Goal: Information Seeking & Learning: Learn about a topic

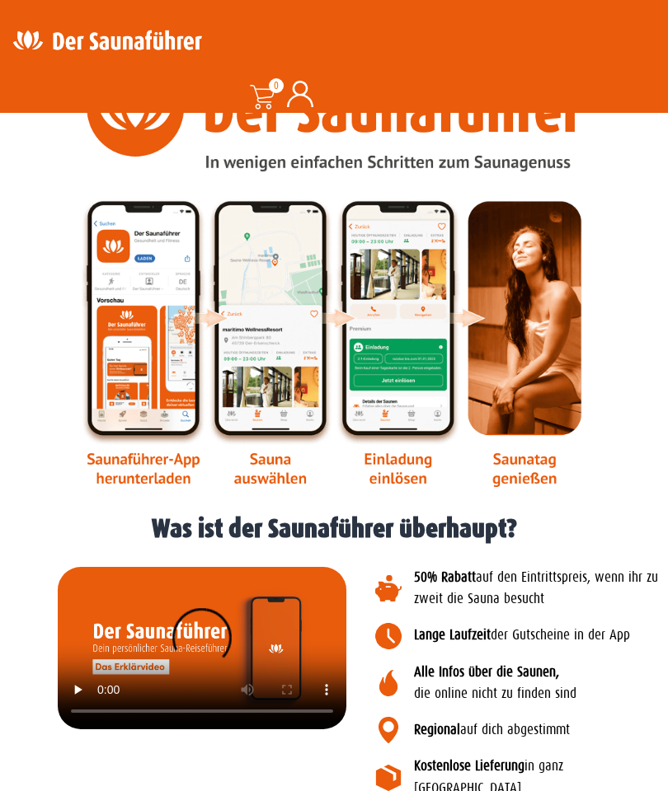
scroll to position [1557, 0]
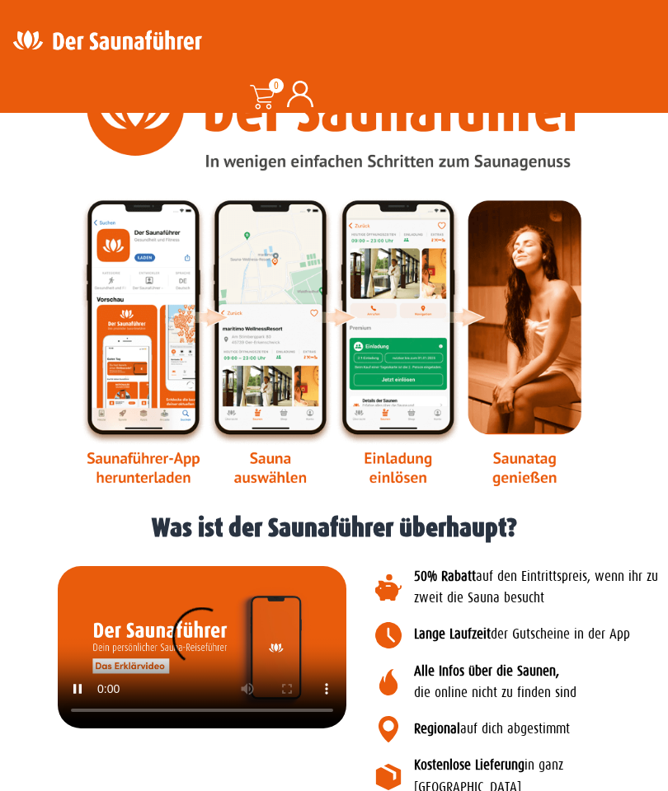
click at [205, 643] on video at bounding box center [202, 647] width 288 height 162
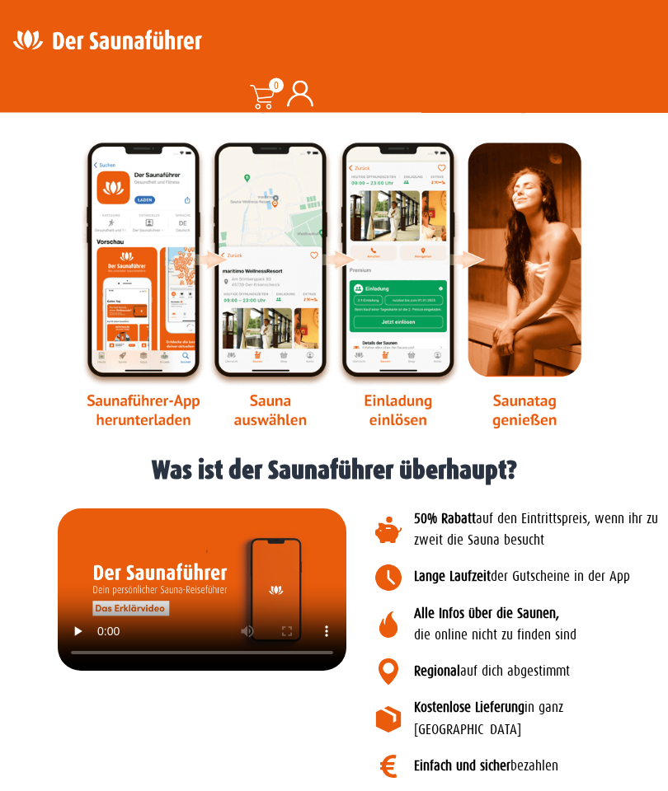
scroll to position [1615, 0]
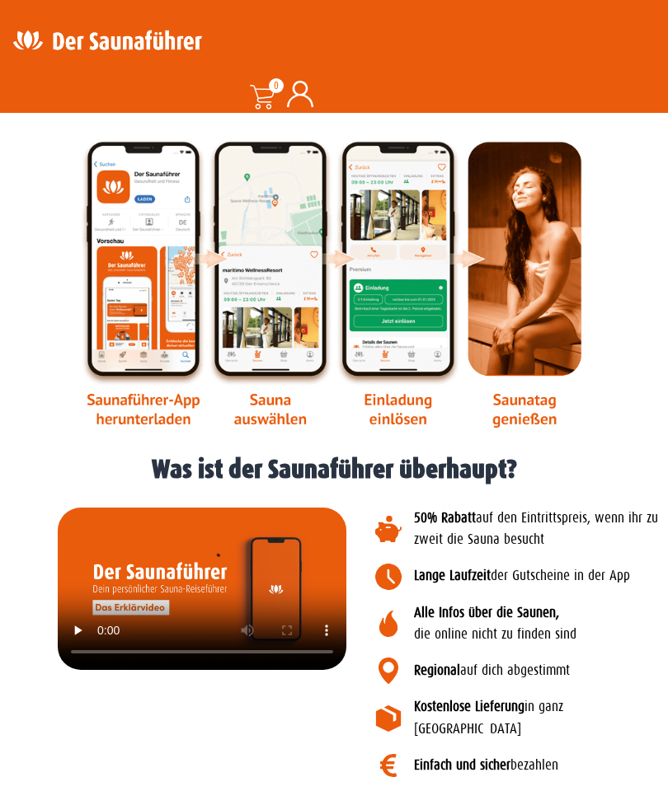
click at [598, 710] on p "Kostenlose Lieferung in ganz Deutschland" at bounding box center [537, 718] width 246 height 44
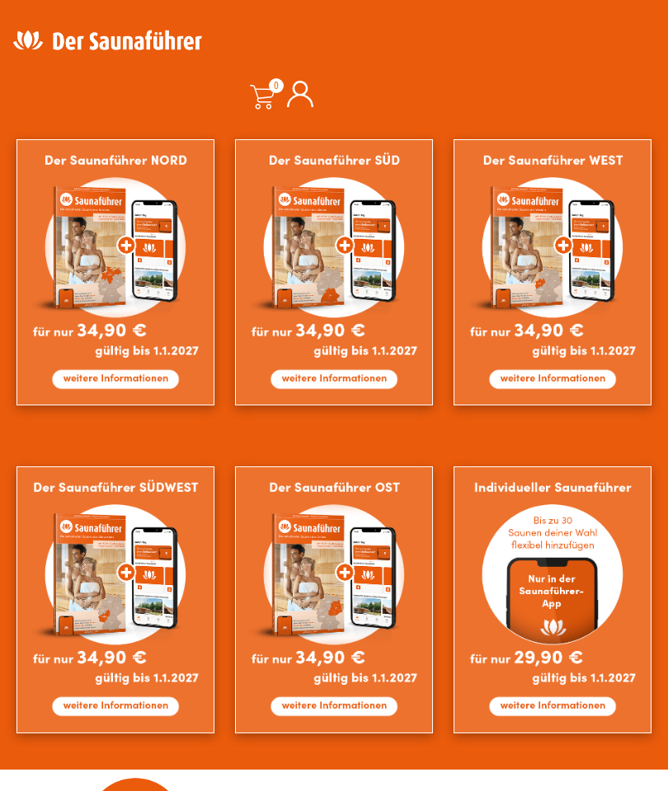
scroll to position [839, 0]
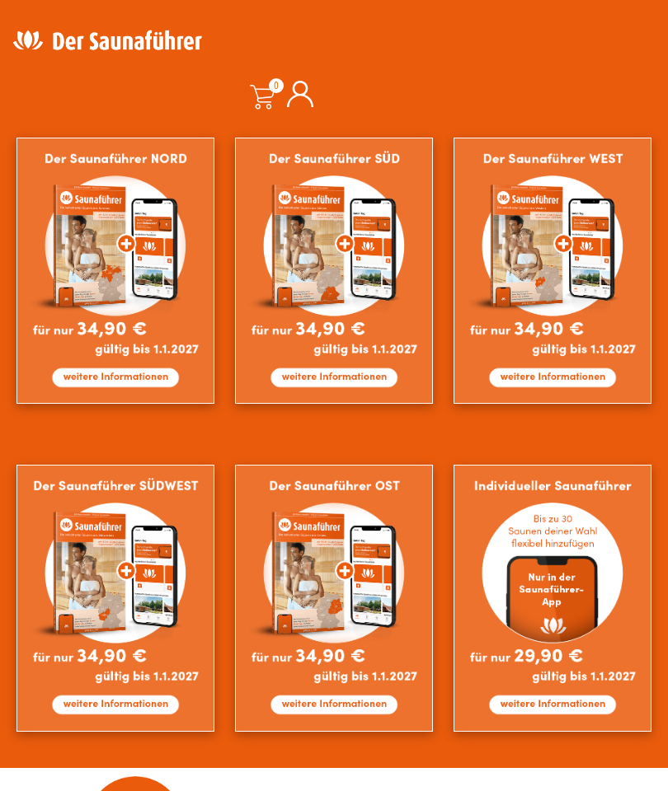
click at [352, 382] on img at bounding box center [334, 271] width 198 height 267
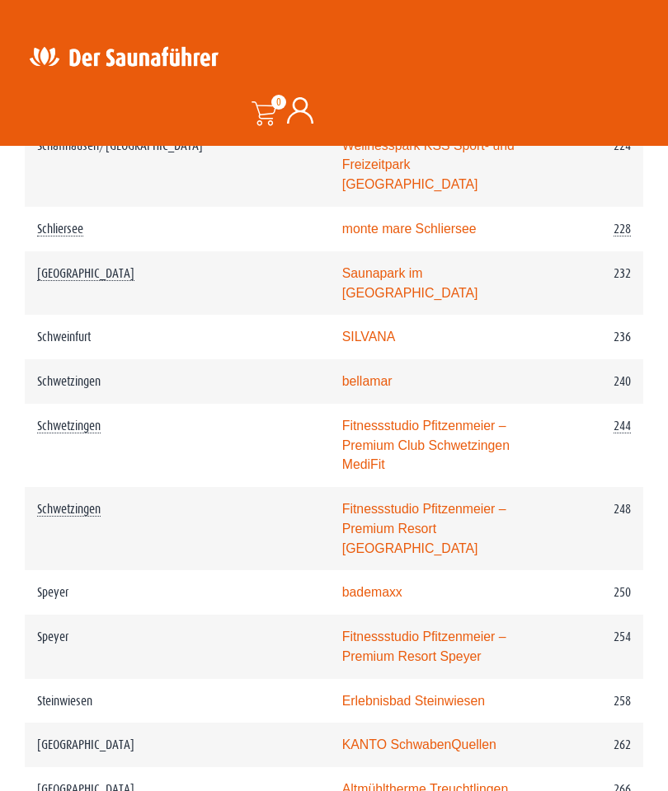
scroll to position [3651, 0]
click at [627, 571] on td "250" at bounding box center [594, 593] width 96 height 45
click at [620, 571] on td "250" at bounding box center [594, 593] width 96 height 45
click at [342, 586] on link "bademaxx" at bounding box center [372, 593] width 60 height 14
click at [342, 630] on link "Fitnessstudio Pfitzenmeier – Premium Resort Speyer" at bounding box center [424, 647] width 164 height 34
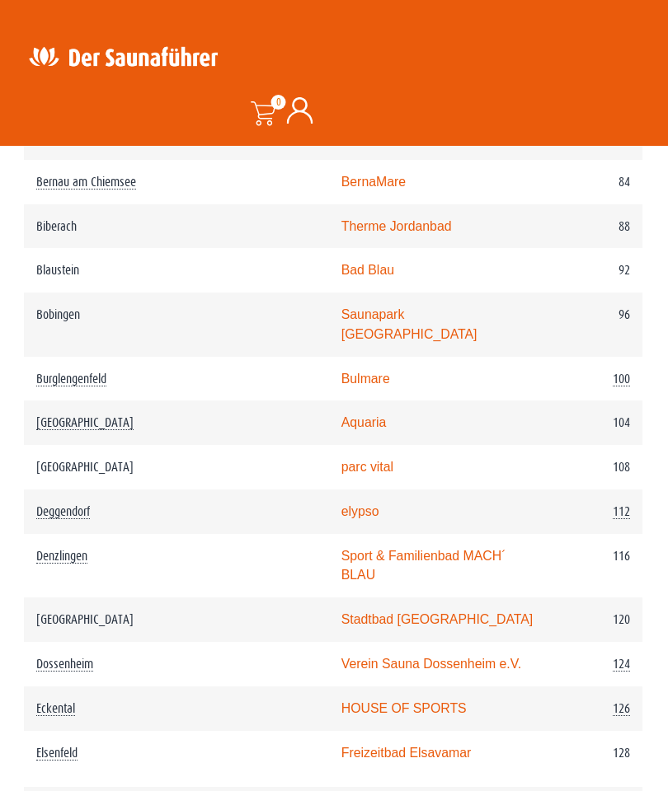
scroll to position [1678, 0]
click at [486, 267] on td "Bad Blau" at bounding box center [438, 272] width 217 height 45
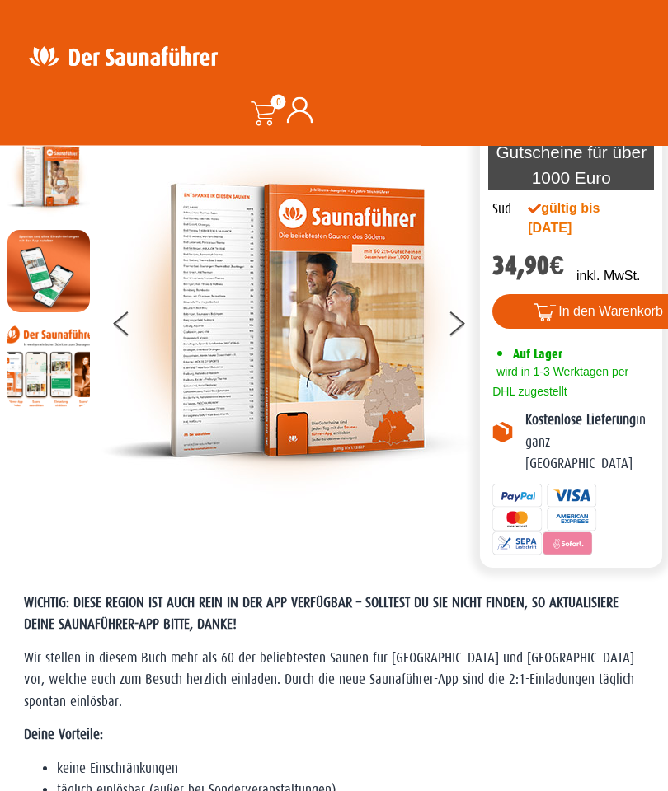
scroll to position [0, 0]
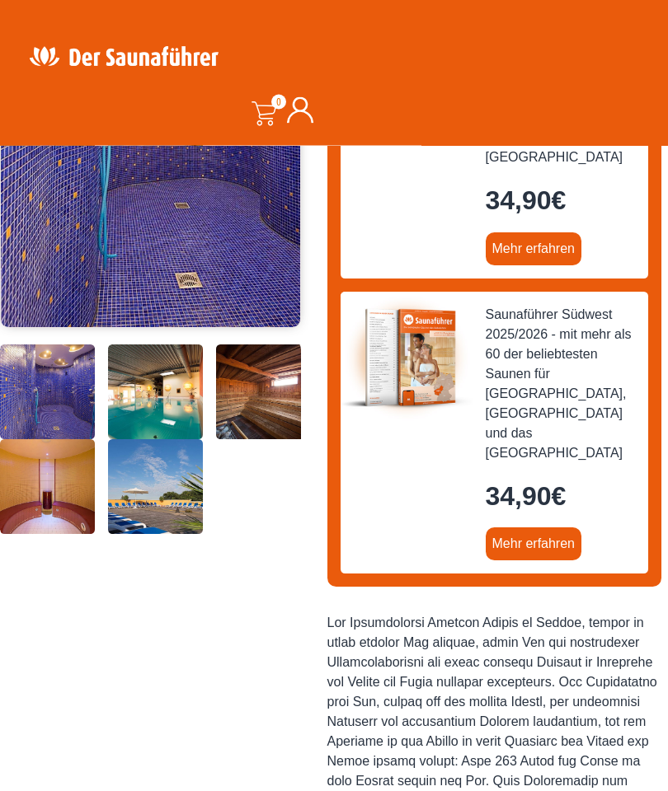
scroll to position [351, 0]
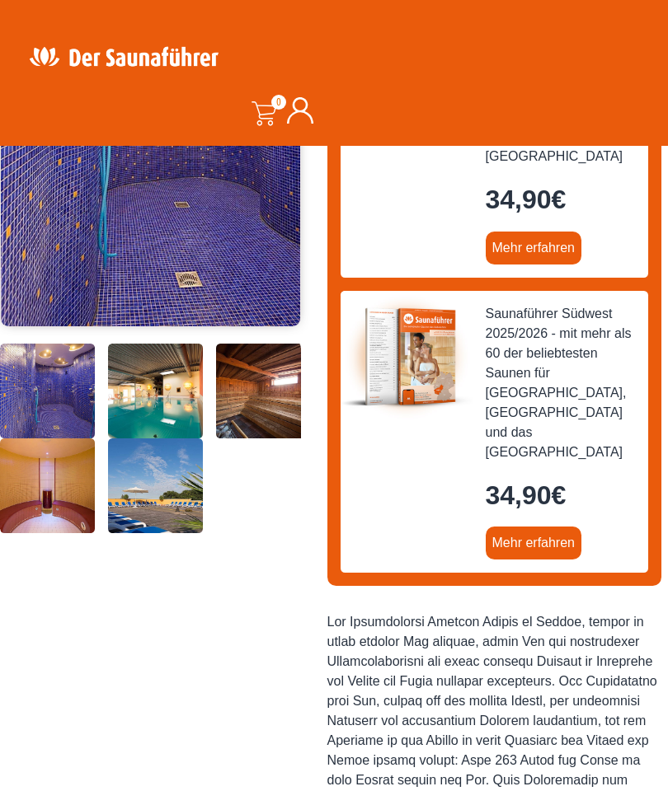
click at [152, 344] on img at bounding box center [155, 344] width 95 height 0
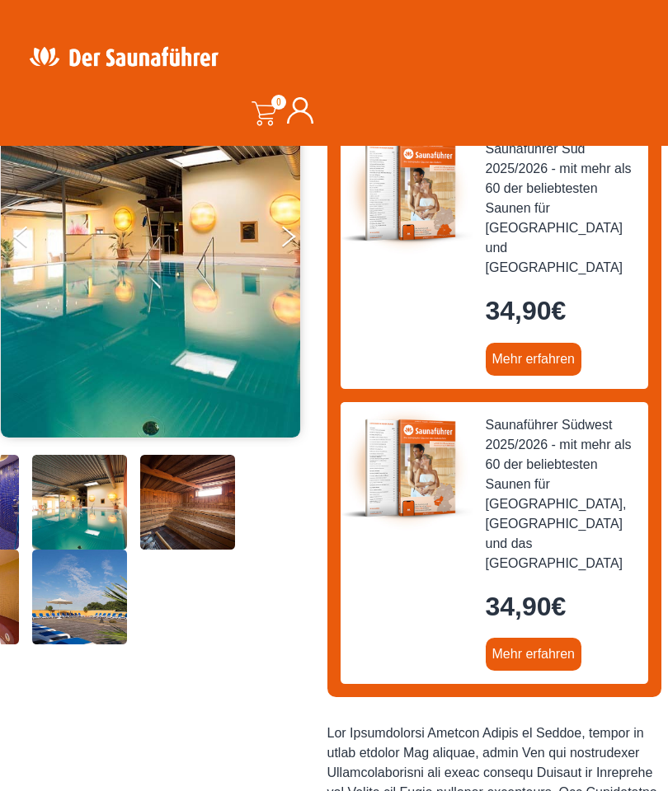
scroll to position [241, 0]
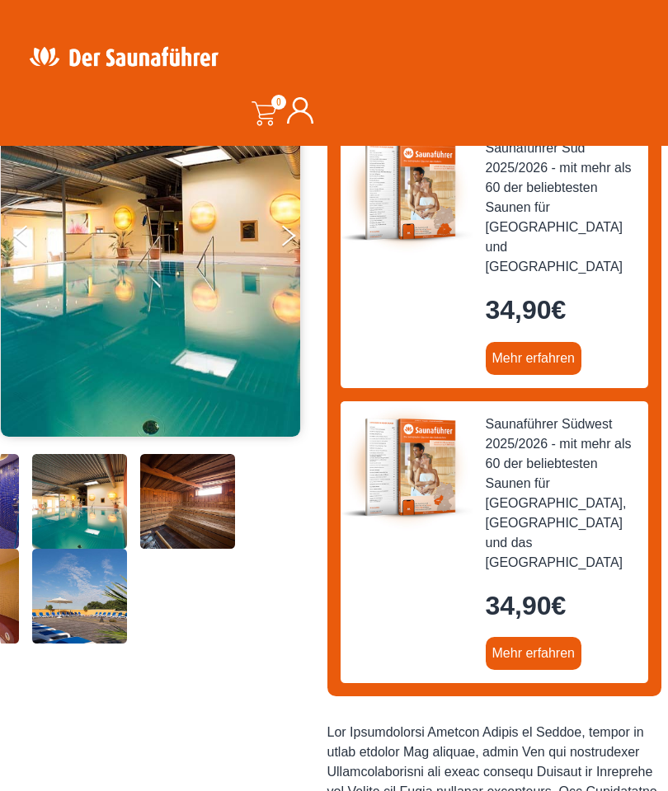
click at [190, 454] on img at bounding box center [187, 454] width 95 height 0
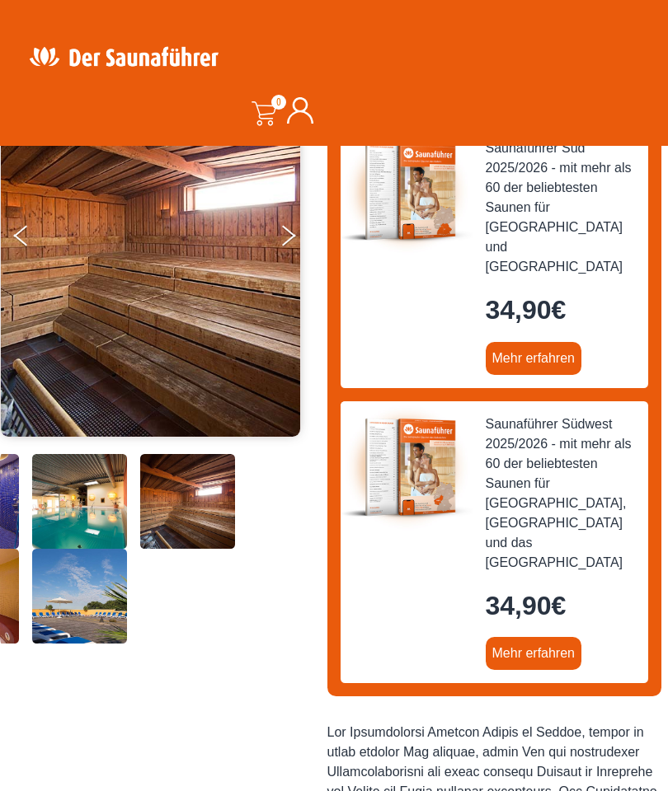
click at [80, 454] on img at bounding box center [79, 454] width 95 height 0
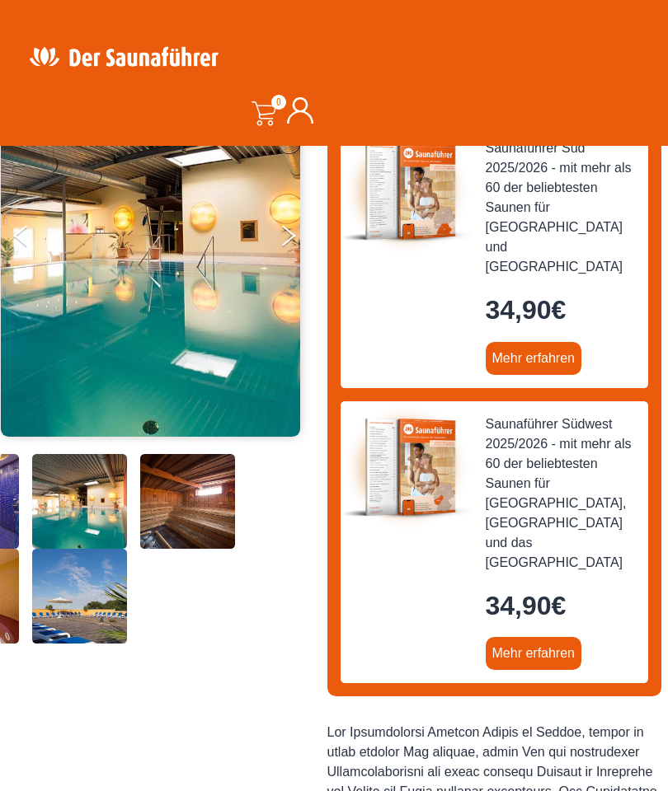
click at [288, 237] on button "Next" at bounding box center [299, 238] width 41 height 41
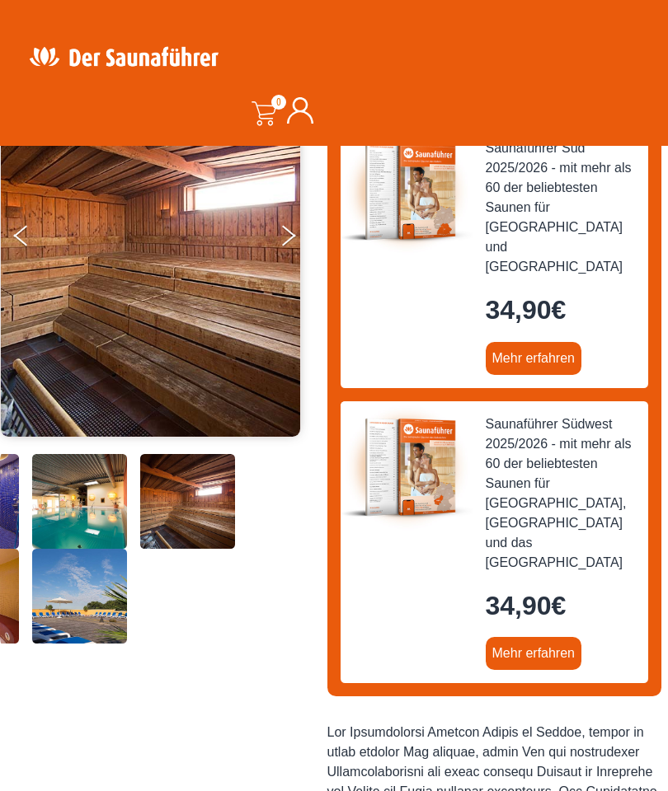
click at [288, 235] on button "Next" at bounding box center [299, 238] width 41 height 41
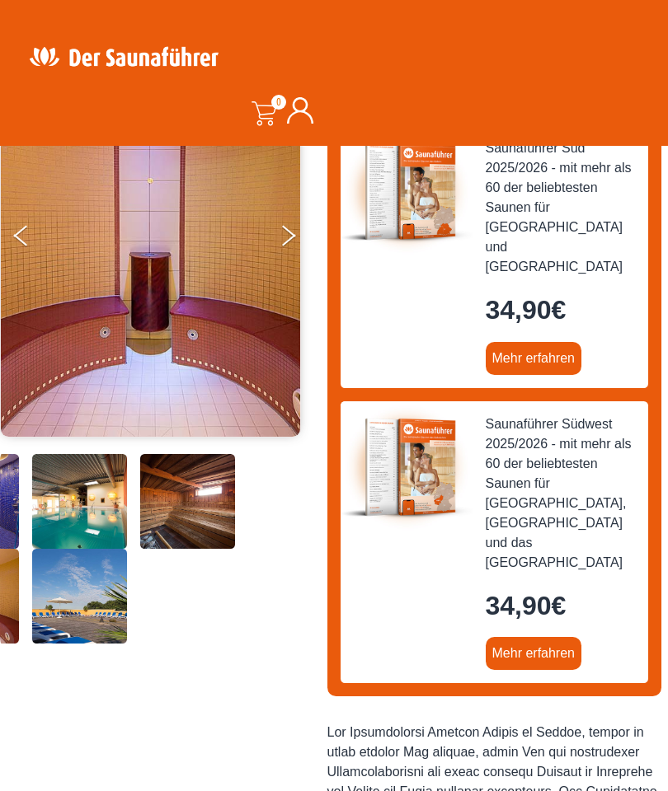
click at [293, 230] on button "Next" at bounding box center [299, 238] width 41 height 41
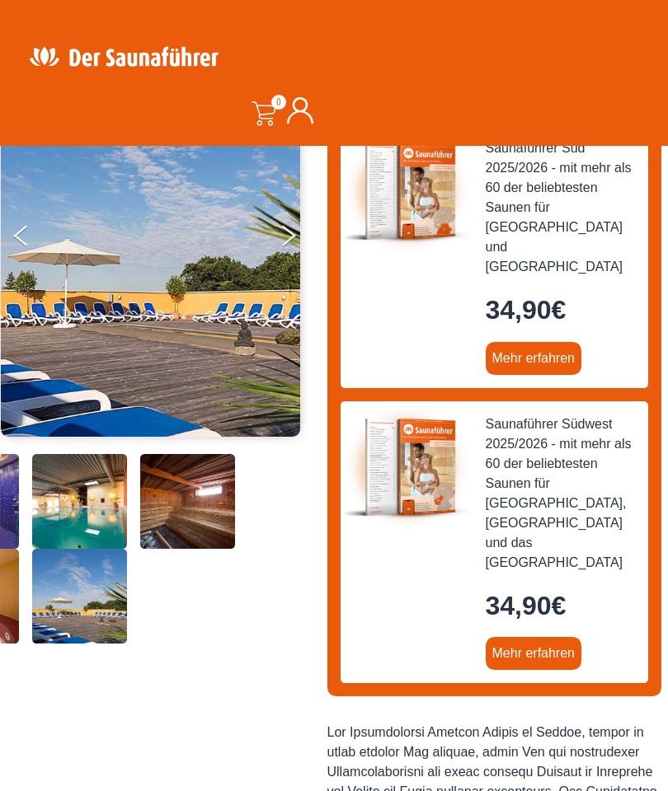
click at [294, 231] on button "Next" at bounding box center [299, 238] width 41 height 41
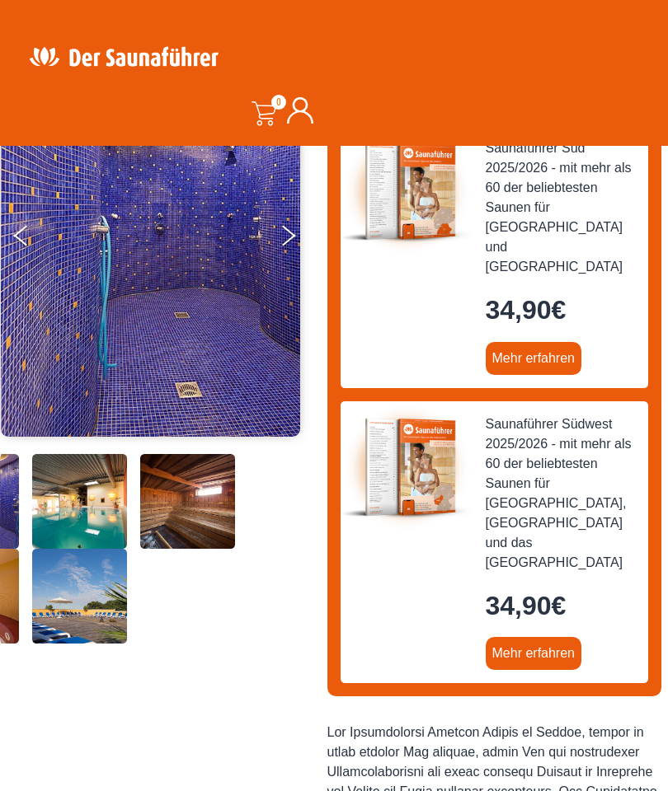
click at [293, 226] on button "Next" at bounding box center [299, 238] width 41 height 41
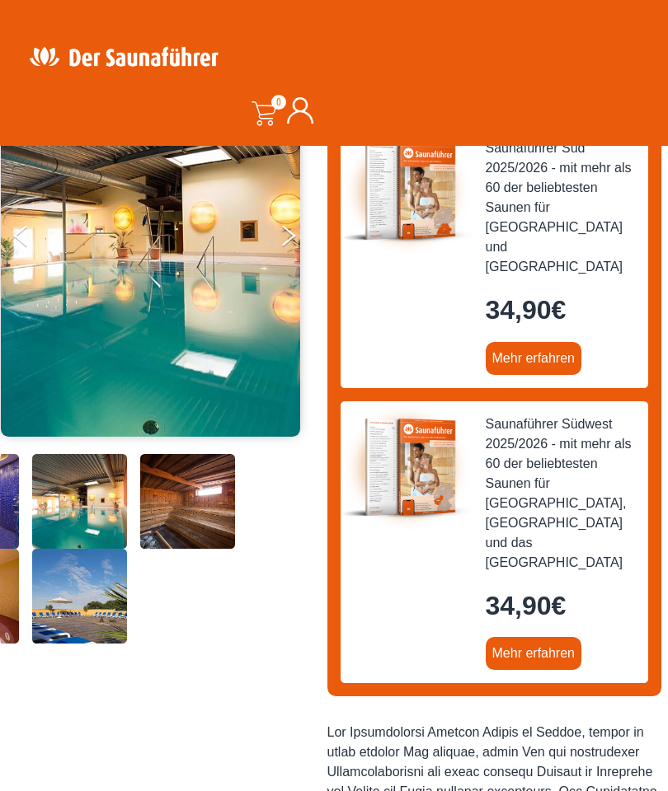
click at [295, 223] on button "Next" at bounding box center [299, 238] width 41 height 41
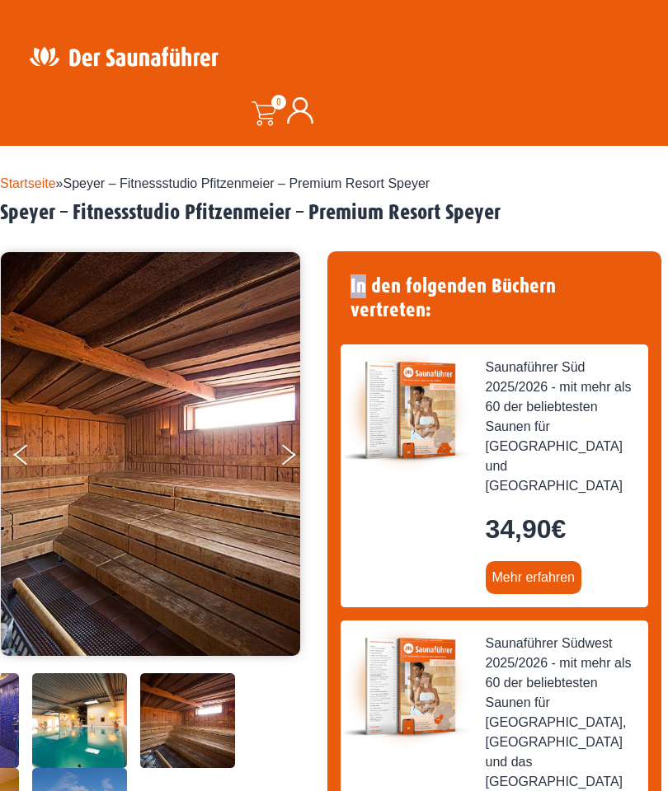
scroll to position [0, 0]
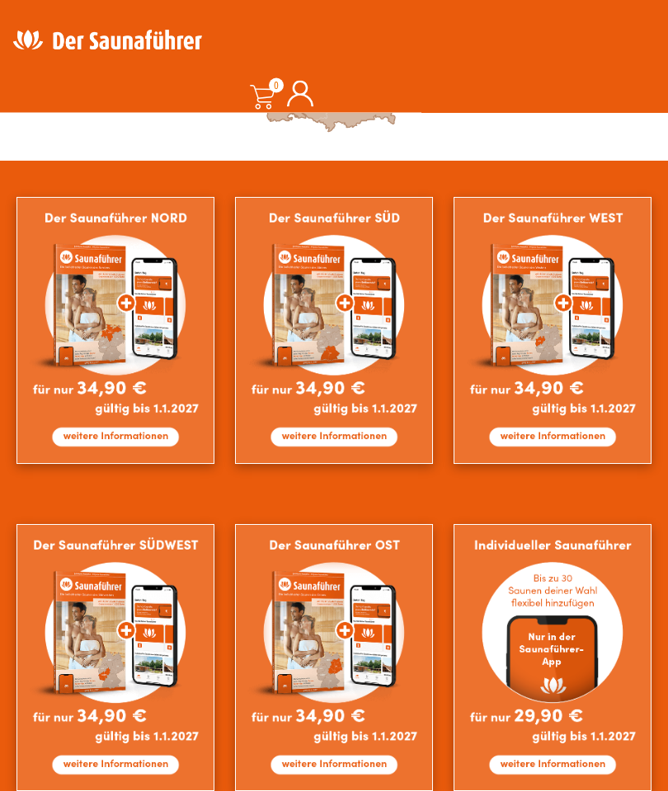
scroll to position [855, 0]
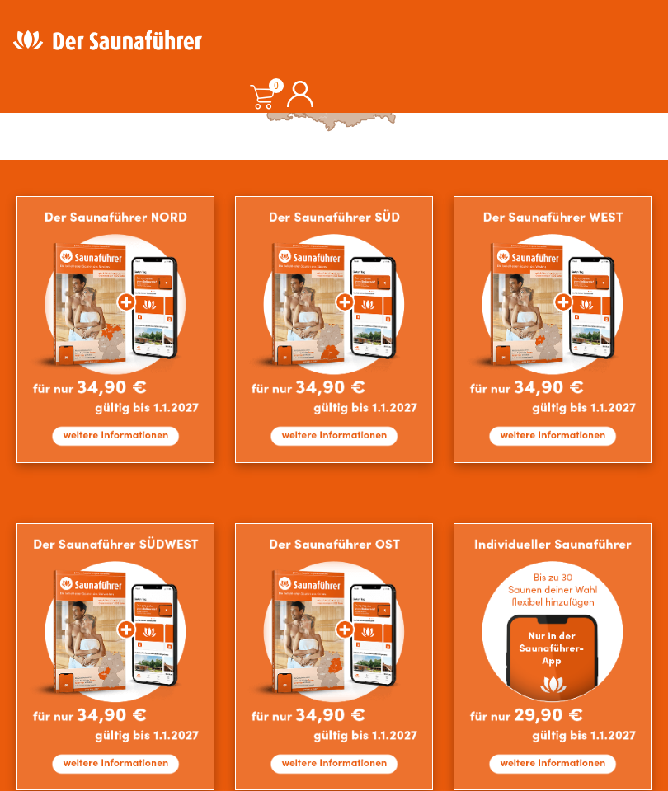
click at [551, 307] on img at bounding box center [552, 329] width 198 height 267
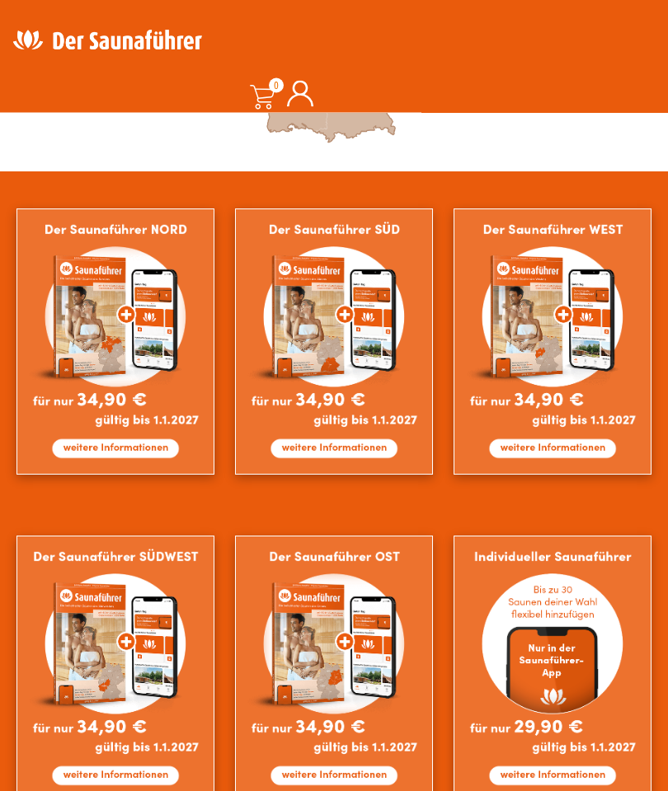
scroll to position [768, 0]
click at [132, 666] on img at bounding box center [115, 669] width 198 height 267
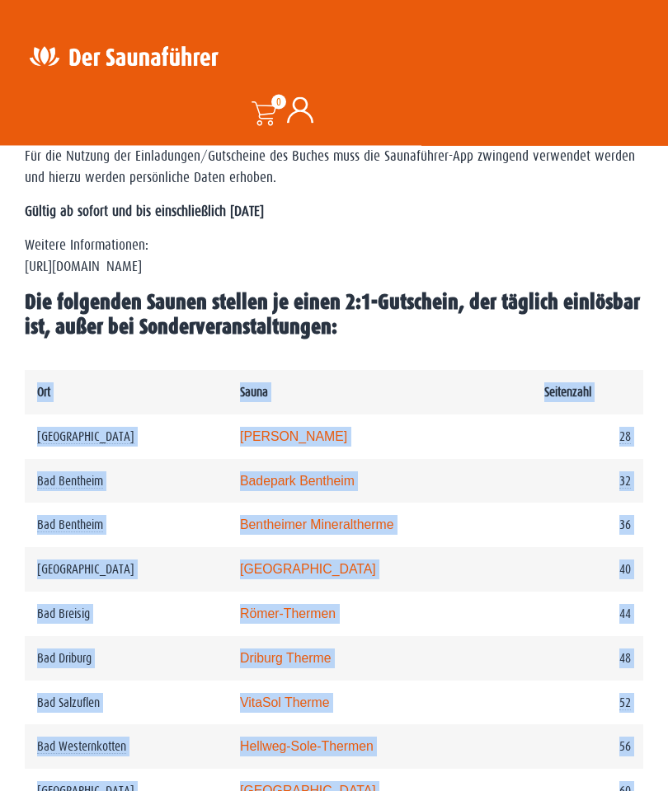
scroll to position [756, 0]
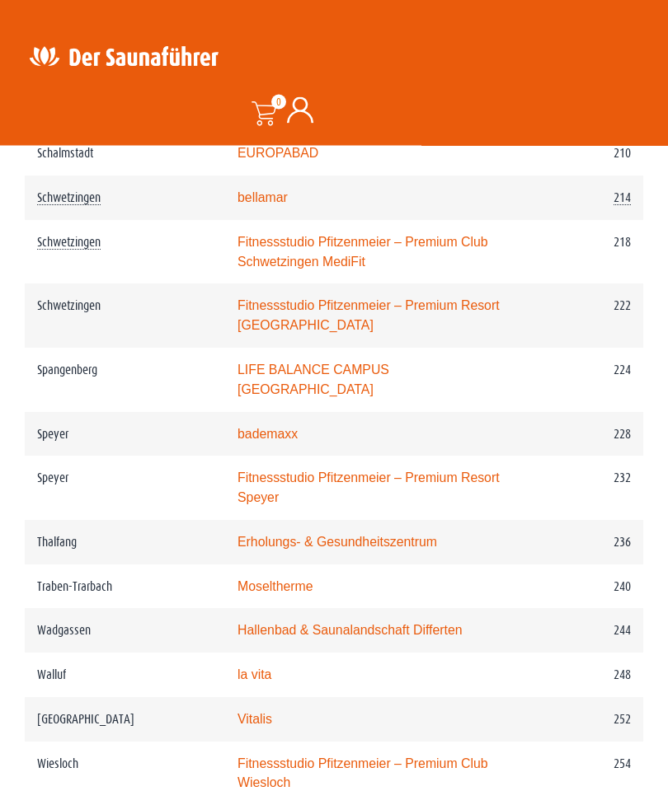
scroll to position [3409, 0]
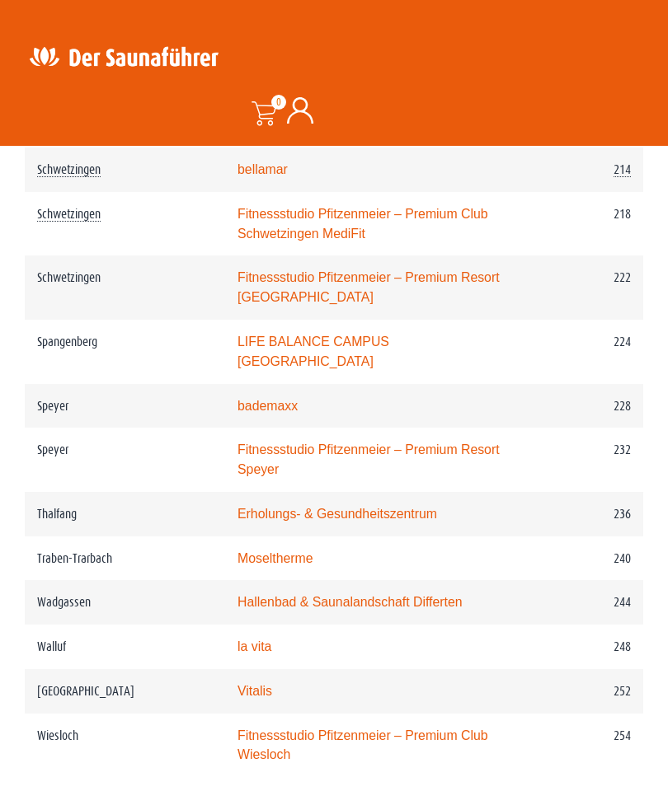
click at [366, 729] on link "Fitnessstudio Pfitzenmeier – Premium Club Wiesloch" at bounding box center [362, 746] width 251 height 34
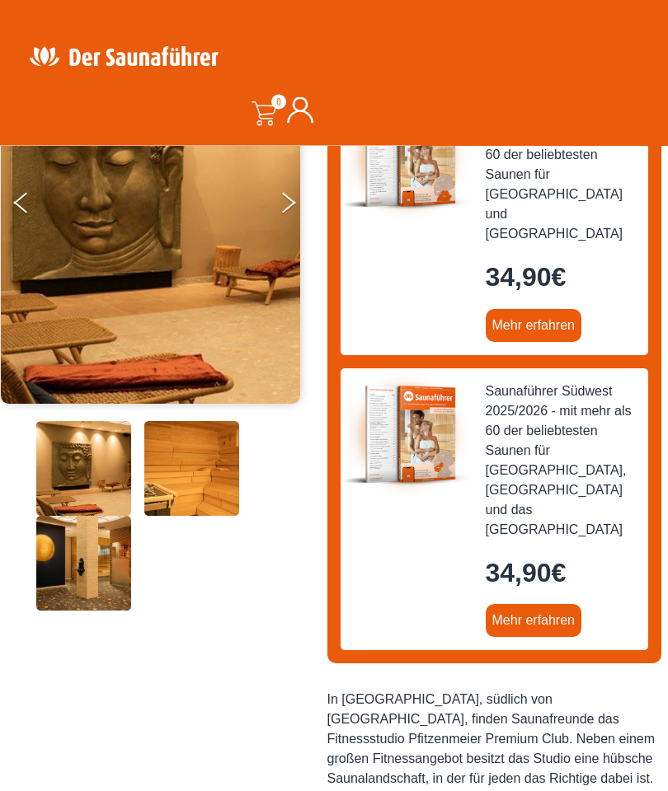
scroll to position [274, 0]
click at [294, 204] on button "Next" at bounding box center [299, 205] width 41 height 41
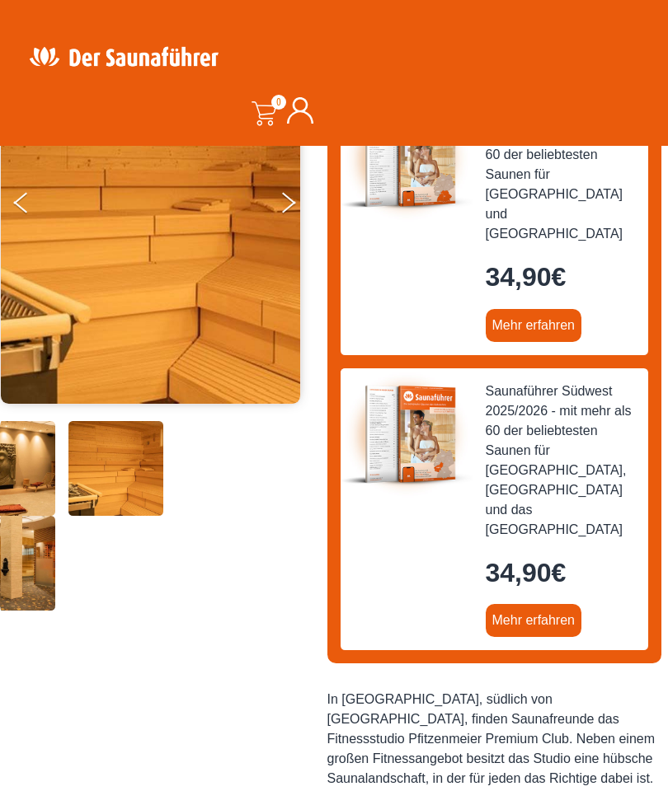
click at [294, 214] on button "Next" at bounding box center [299, 205] width 41 height 41
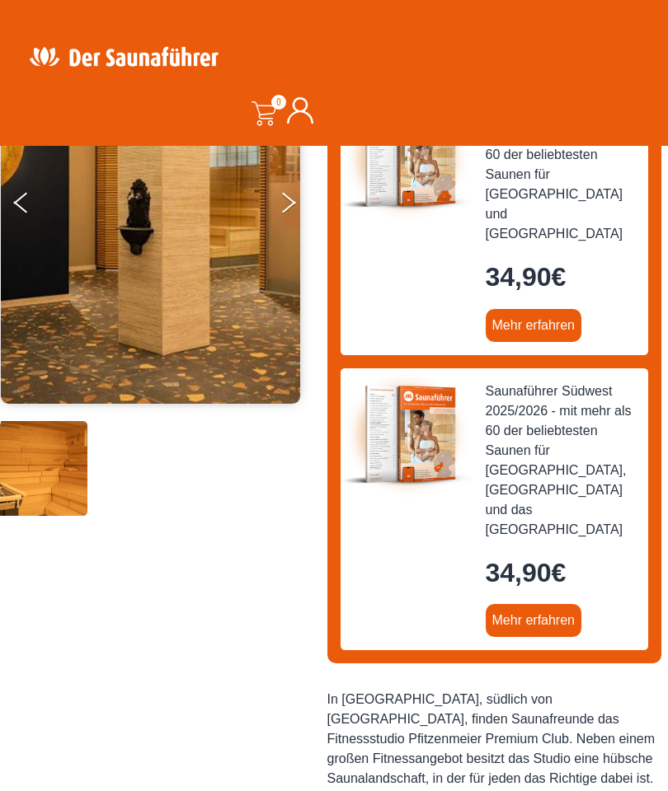
click at [293, 211] on button "Next" at bounding box center [299, 205] width 41 height 41
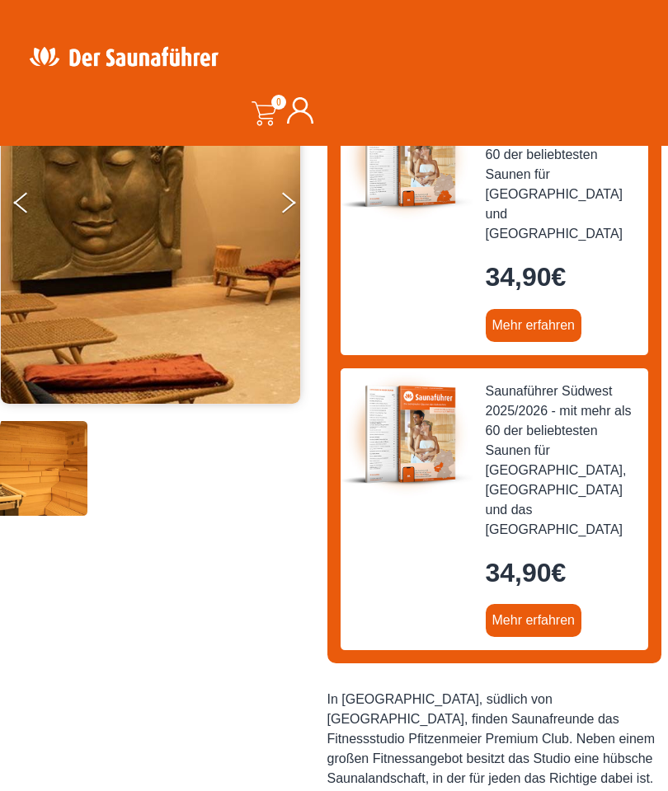
click at [297, 205] on button "Next" at bounding box center [299, 205] width 41 height 41
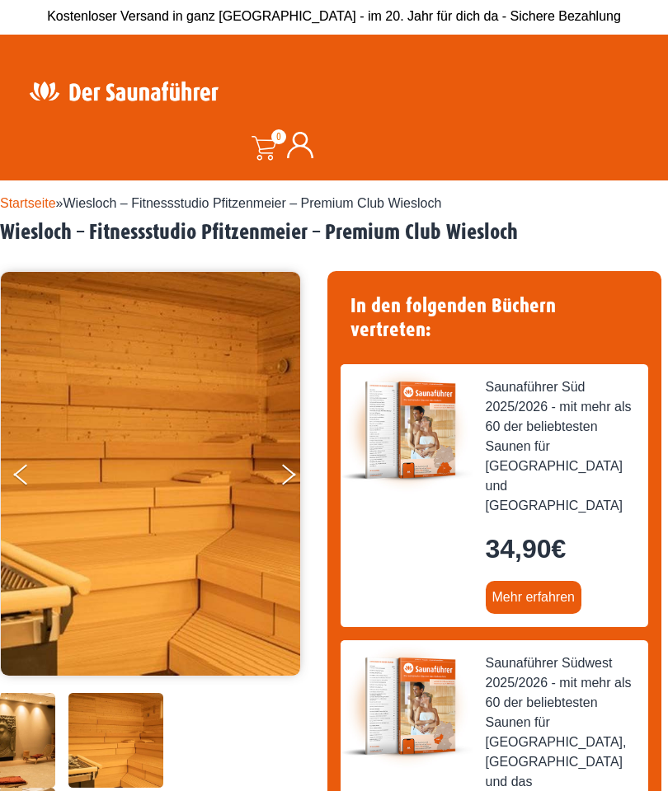
scroll to position [0, 0]
